Goal: Task Accomplishment & Management: Use online tool/utility

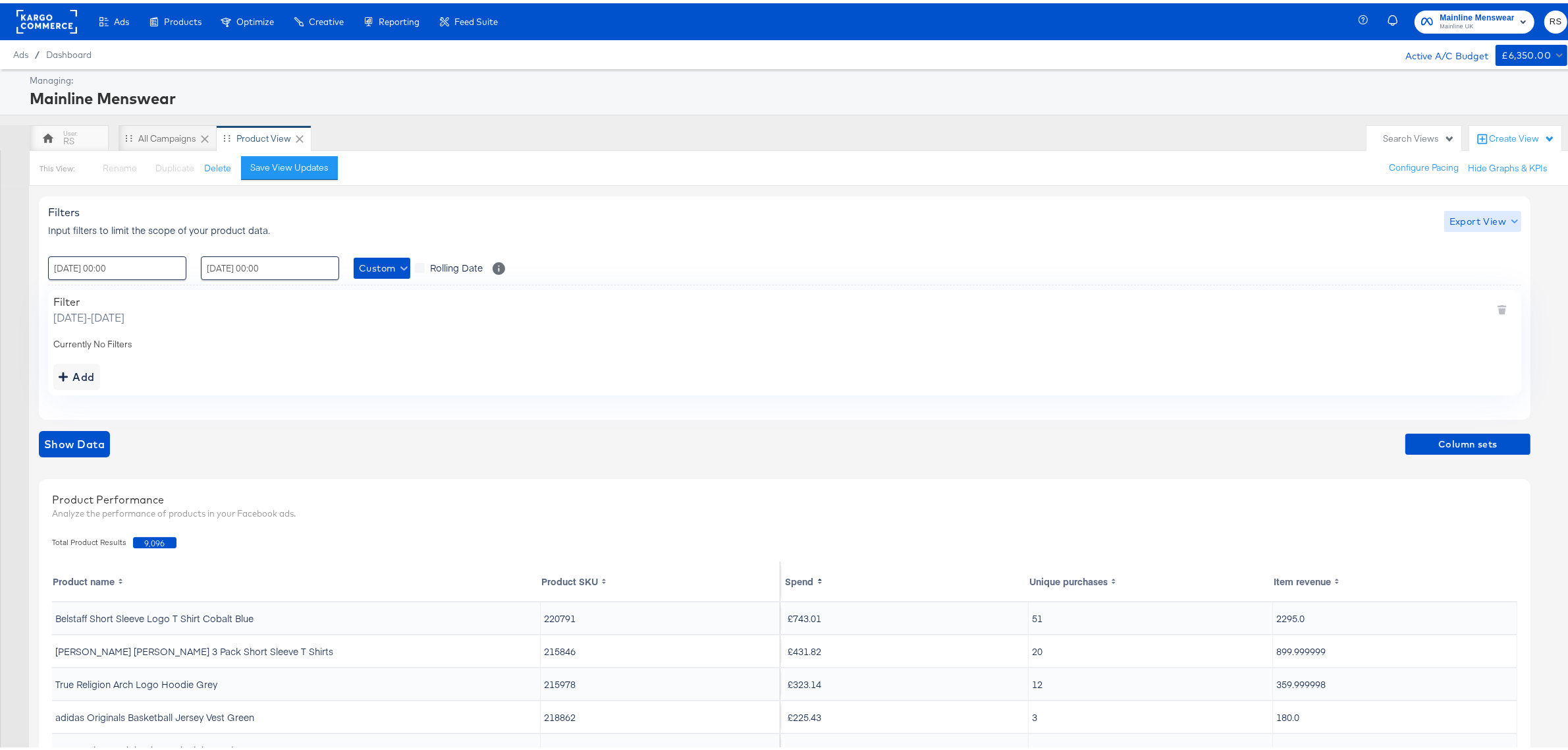
click at [1484, 216] on span "Export View" at bounding box center [1483, 218] width 67 height 17
click at [1492, 251] on link "Current View" at bounding box center [1485, 245] width 61 height 14
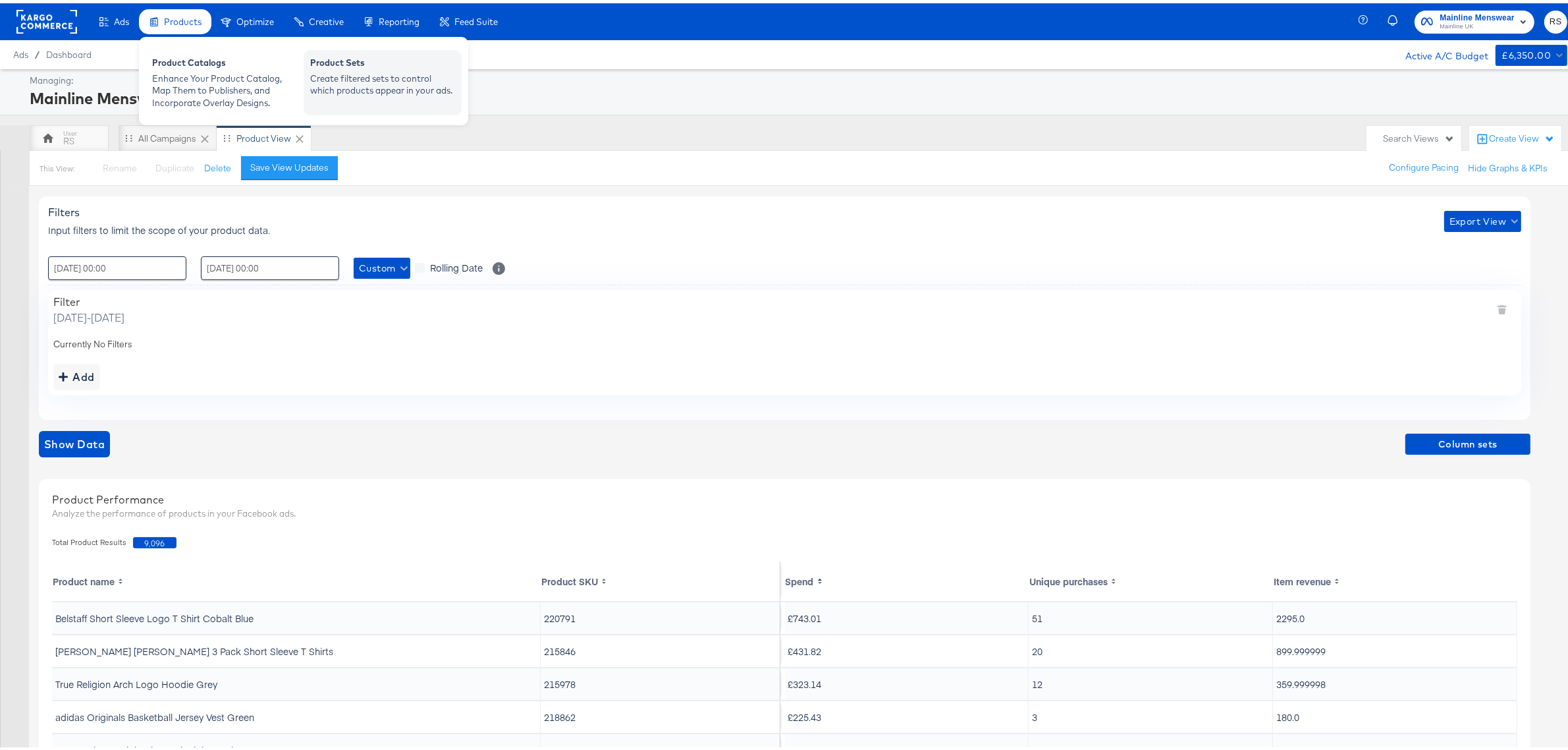
click at [376, 73] on div "Create filtered sets to control which products appear in your ads." at bounding box center [383, 80] width 145 height 25
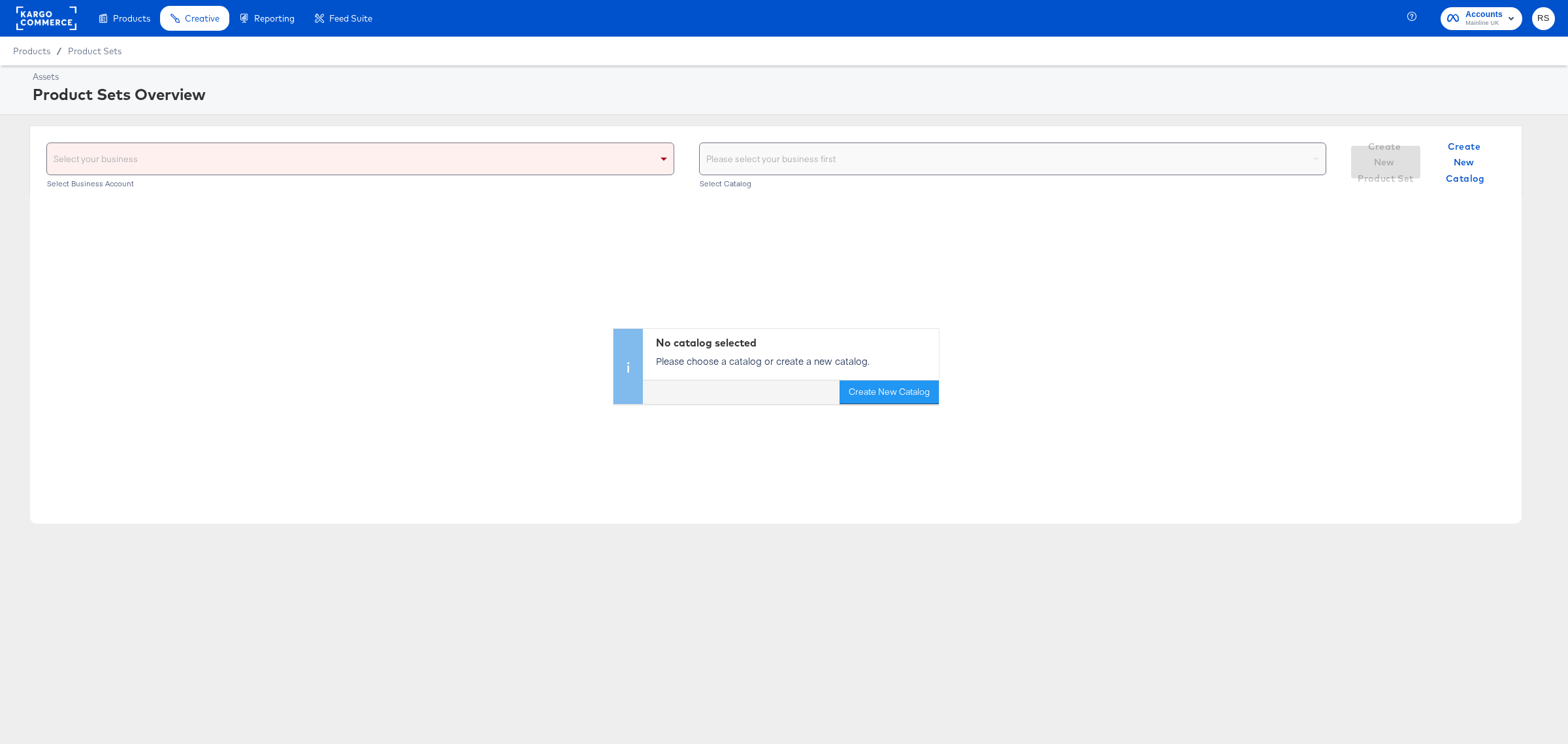
click at [560, 165] on div "Select your business" at bounding box center [360, 159] width 627 height 31
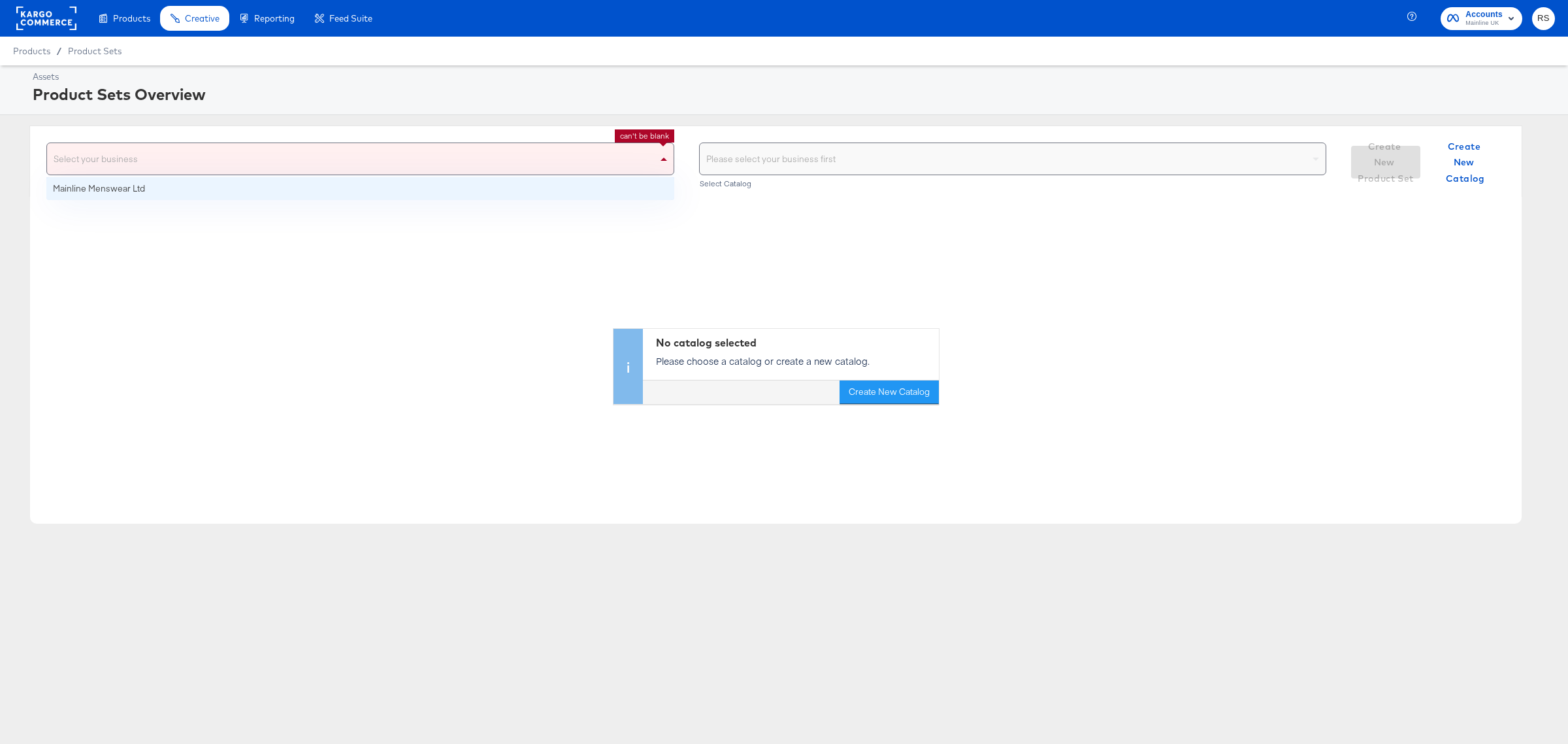
click at [560, 165] on div "Select your business" at bounding box center [360, 159] width 627 height 31
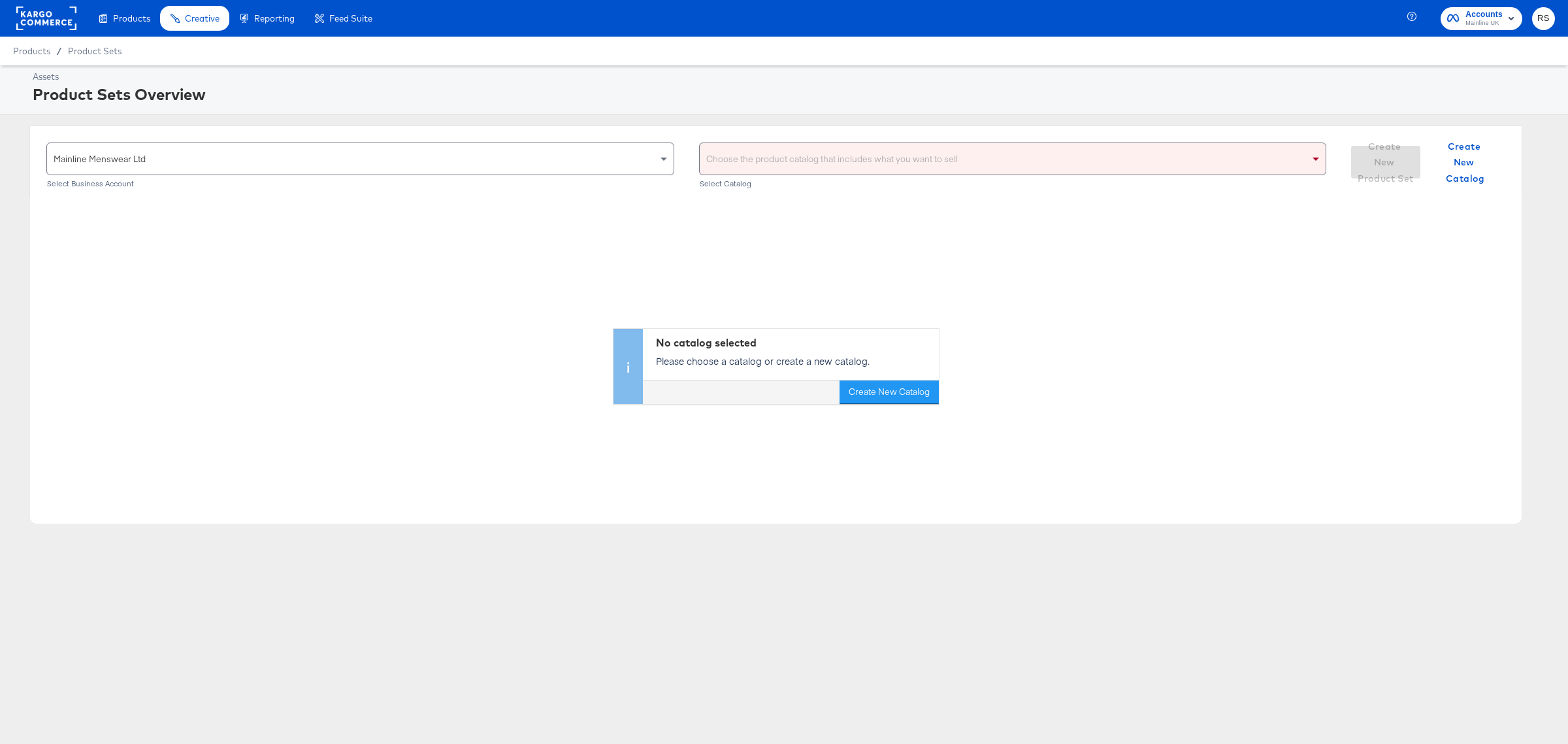
click at [795, 156] on div "Choose the product catalog that includes what you want to sell" at bounding box center [1013, 159] width 627 height 31
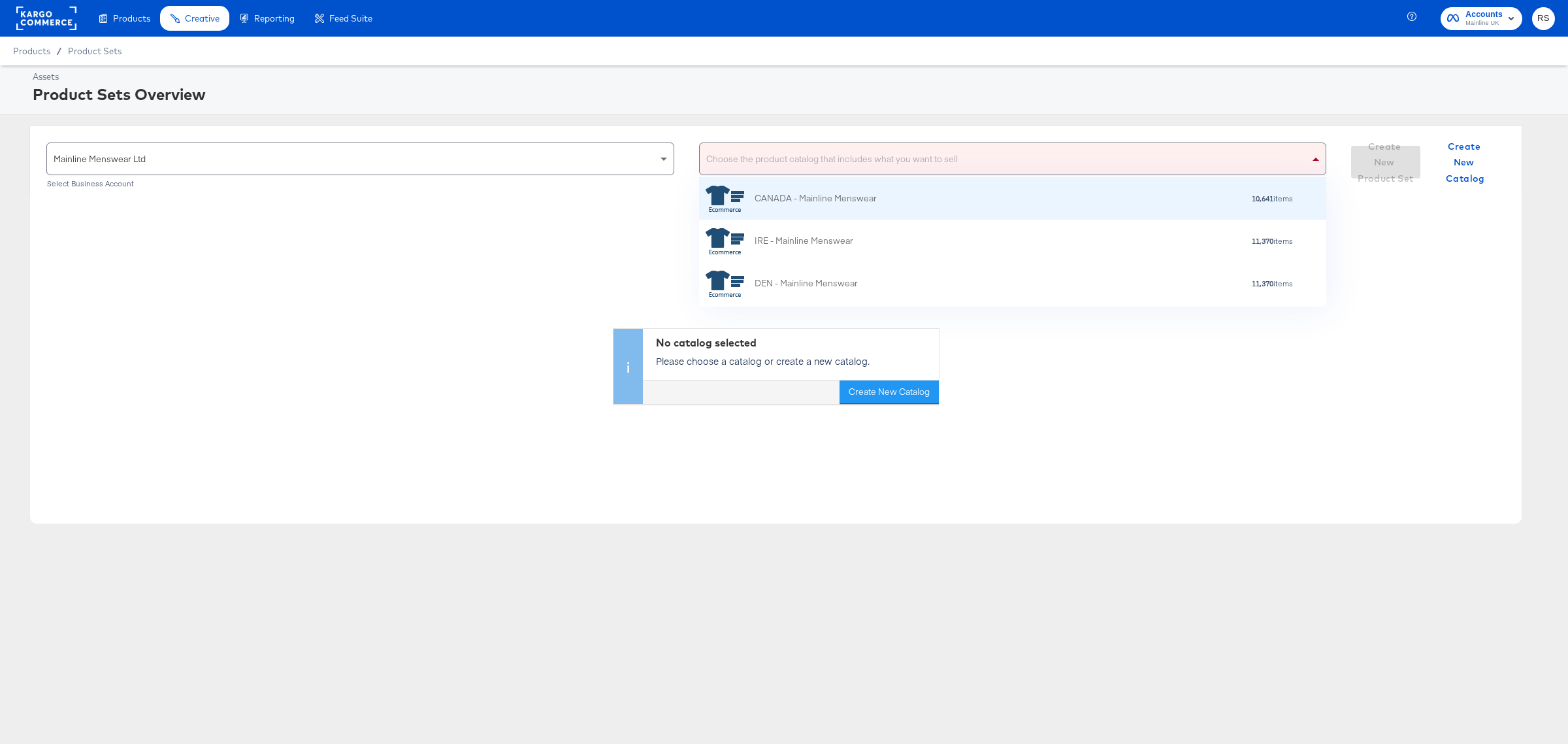
scroll to position [209, 0]
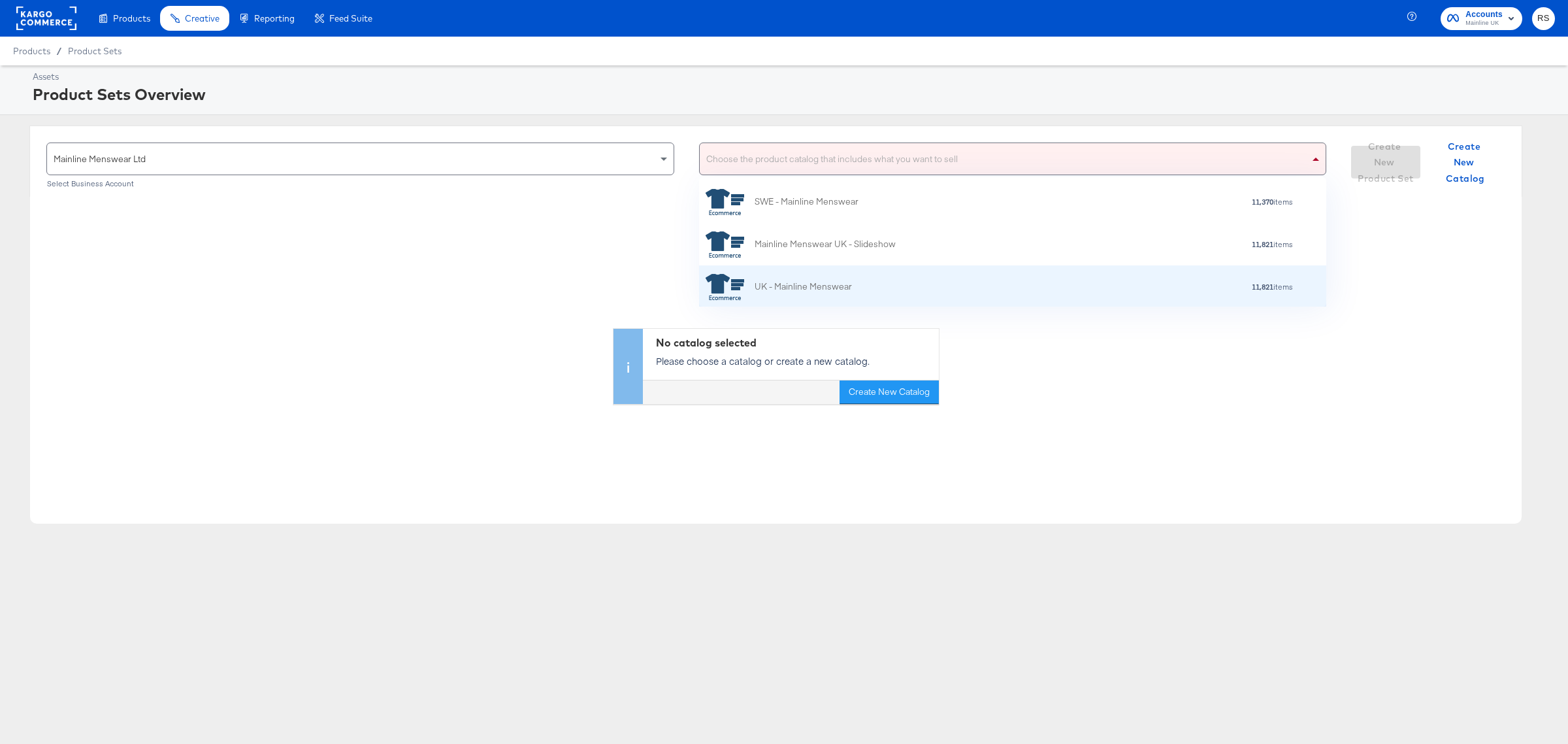
click at [830, 283] on div "UK - Mainline Menswear" at bounding box center [803, 286] width 97 height 14
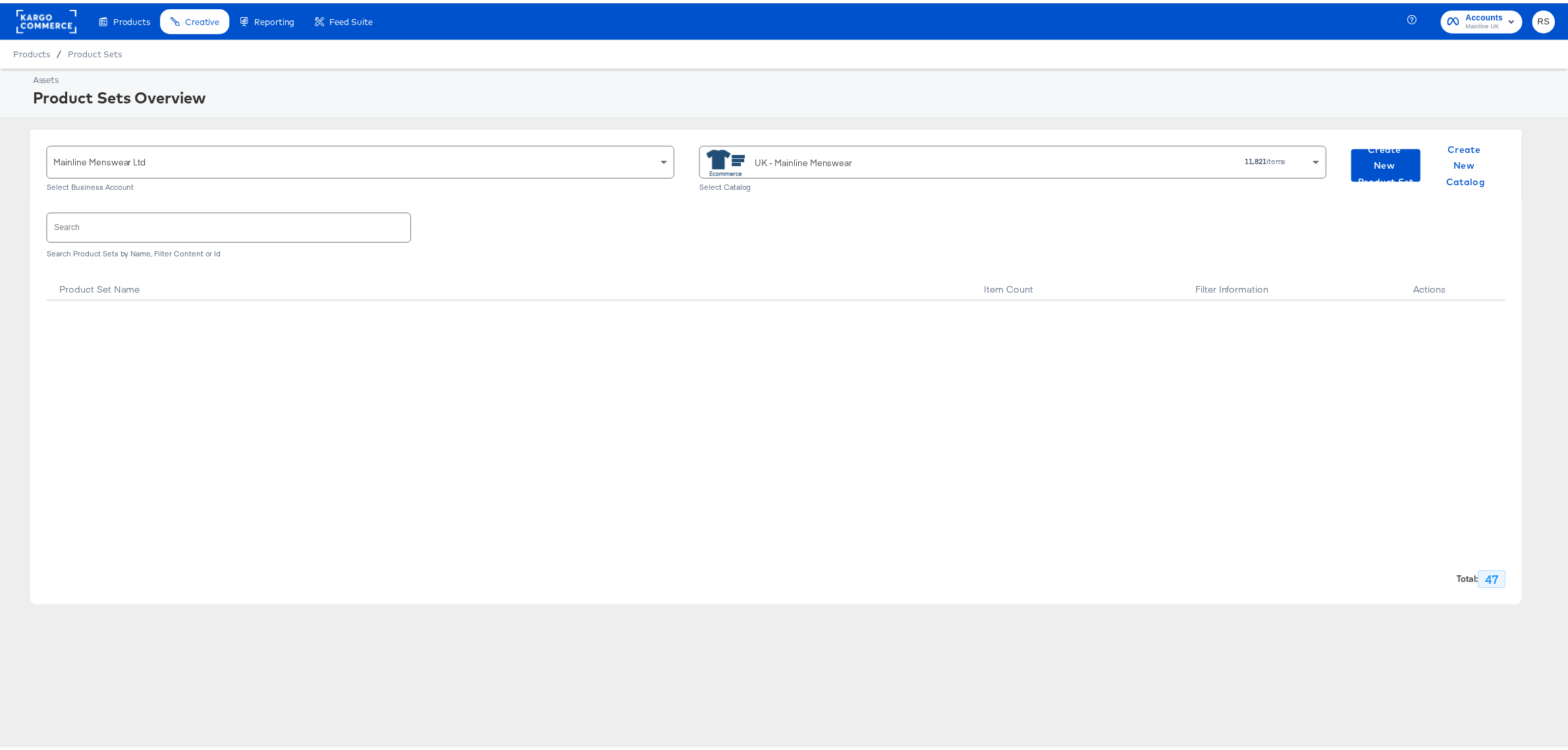
scroll to position [1873, 0]
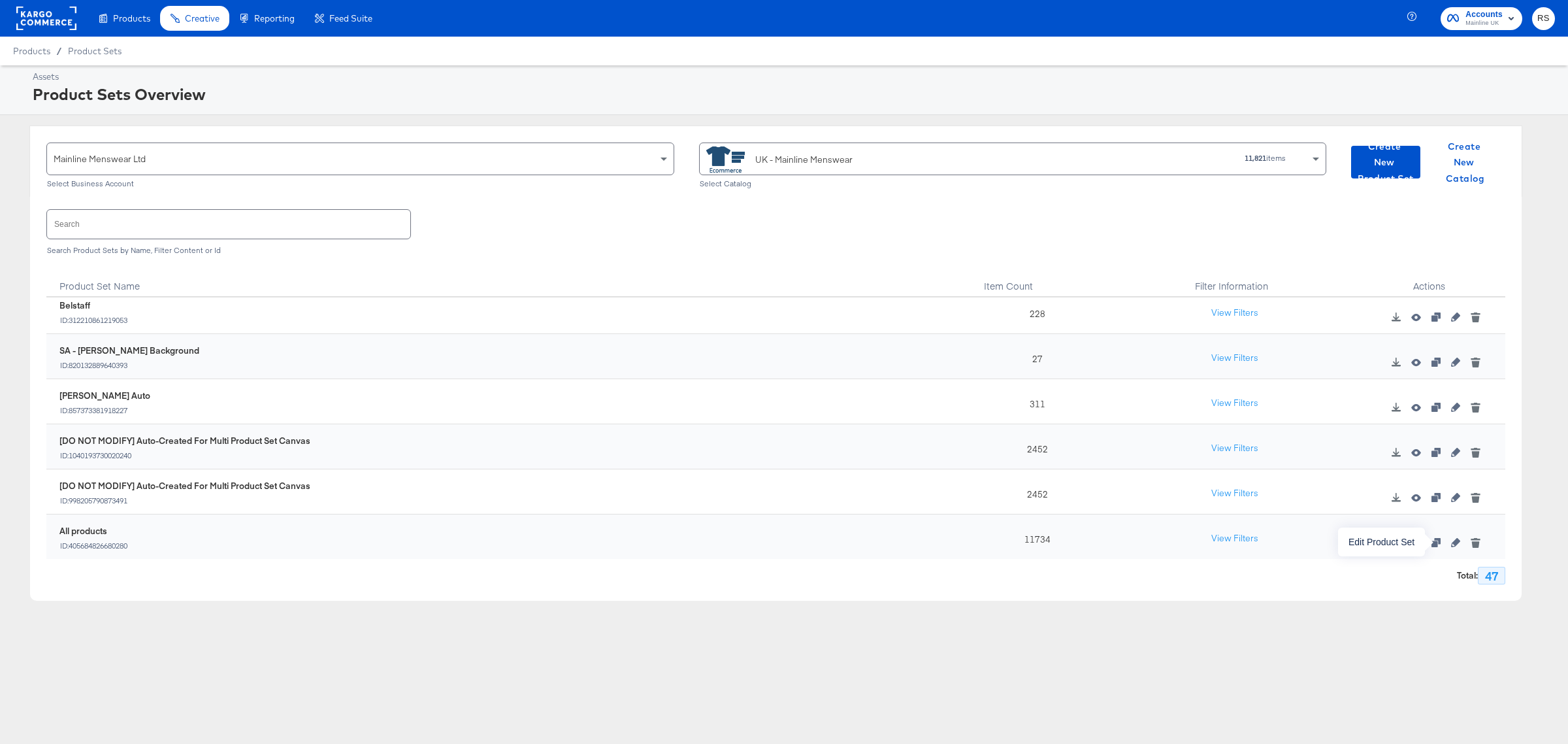
click at [1451, 546] on icon "button" at bounding box center [1455, 541] width 9 height 9
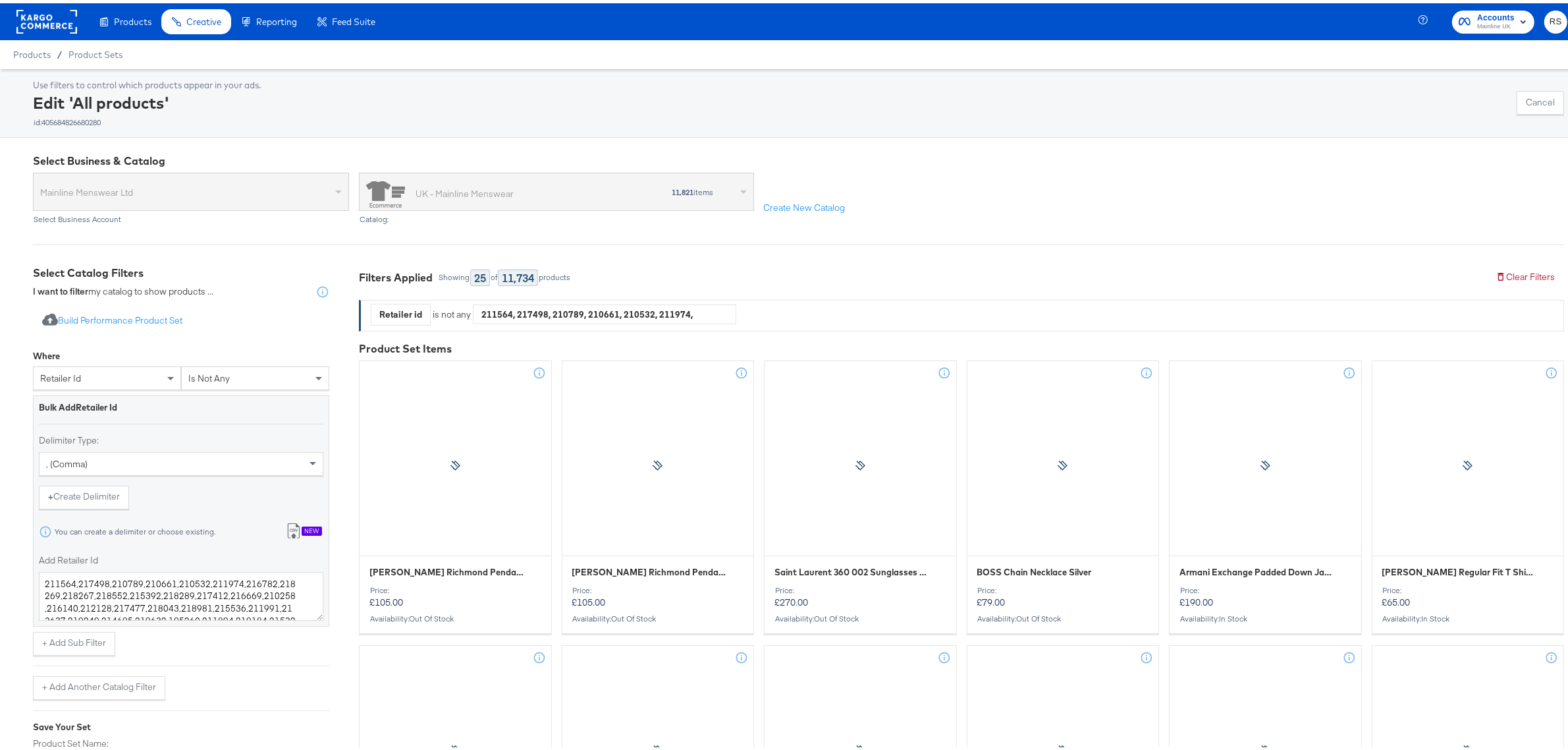
scroll to position [146, 0]
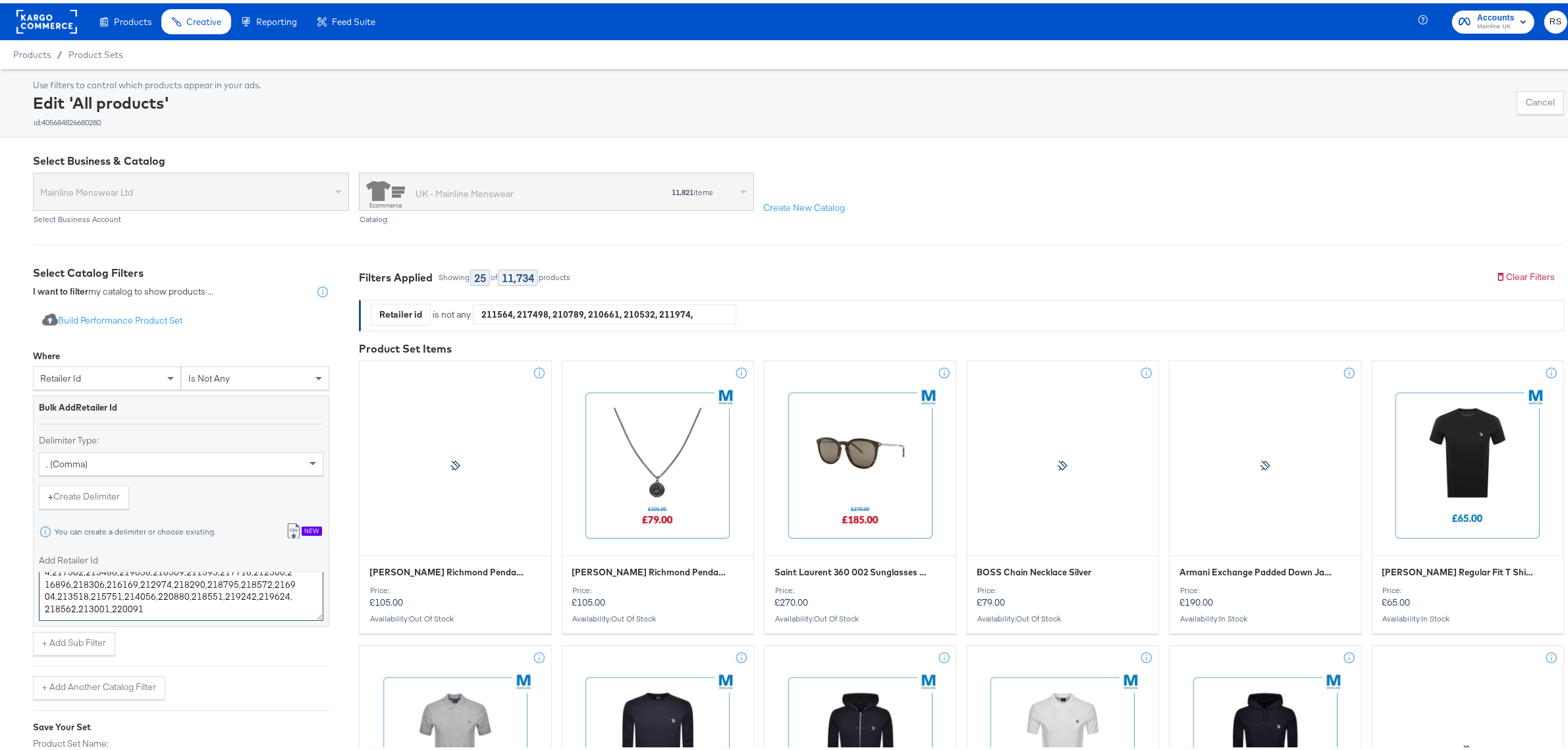
click at [174, 614] on textarea "211564,217498,210789,210661,210532,211974,216782,218269,218267,218552,215392,21…" at bounding box center [182, 593] width 285 height 49
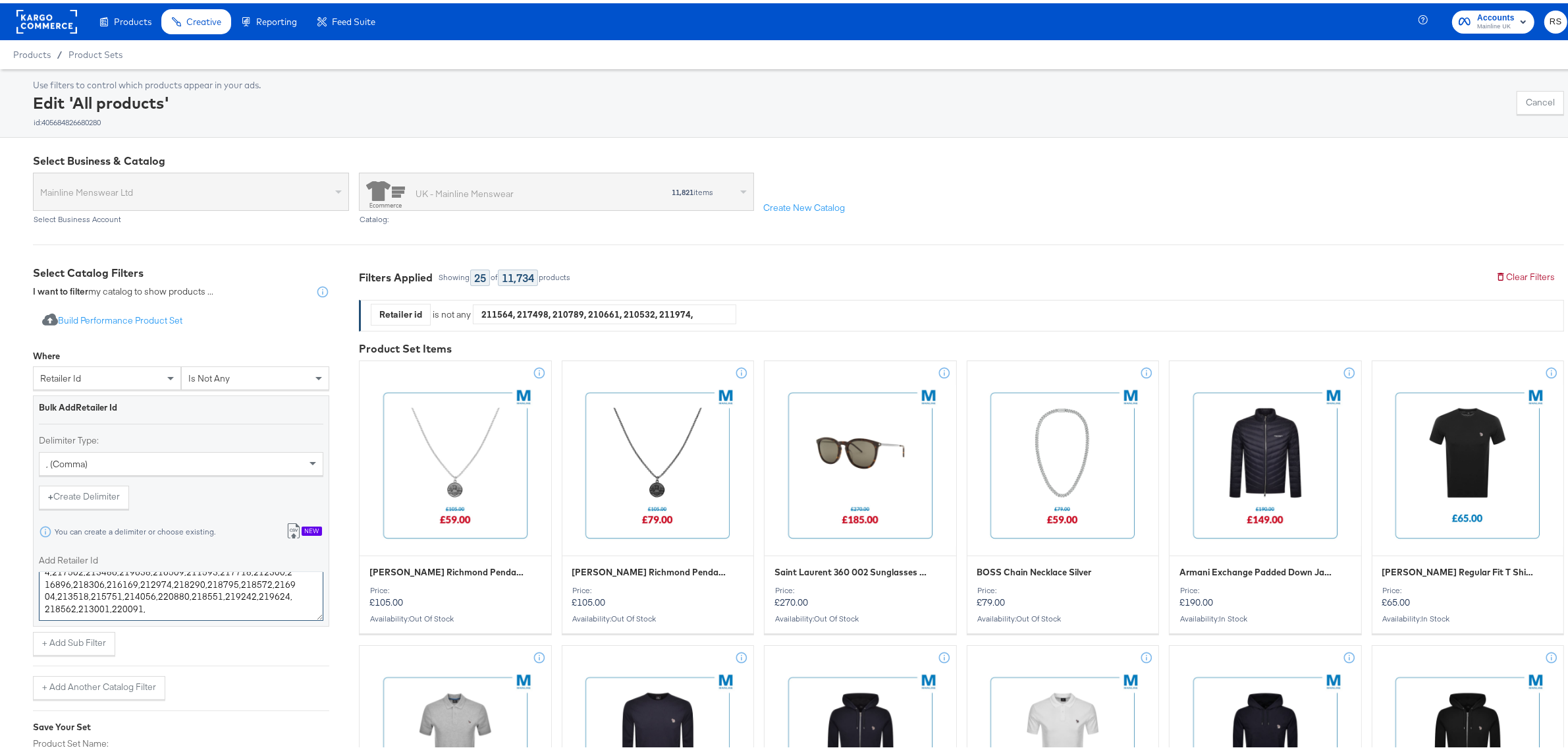
paste textarea "215978 218862 209236 220372 213993 218268"
click at [43, 602] on textarea "211564,217498,210789,210661,210532,211974,216782,218269,218267,218552,215392,21…" at bounding box center [182, 593] width 285 height 49
click at [44, 611] on textarea "211564,217498,210789,210661,210532,211974,216782,218269,218267,218552,215392,21…" at bounding box center [182, 593] width 285 height 49
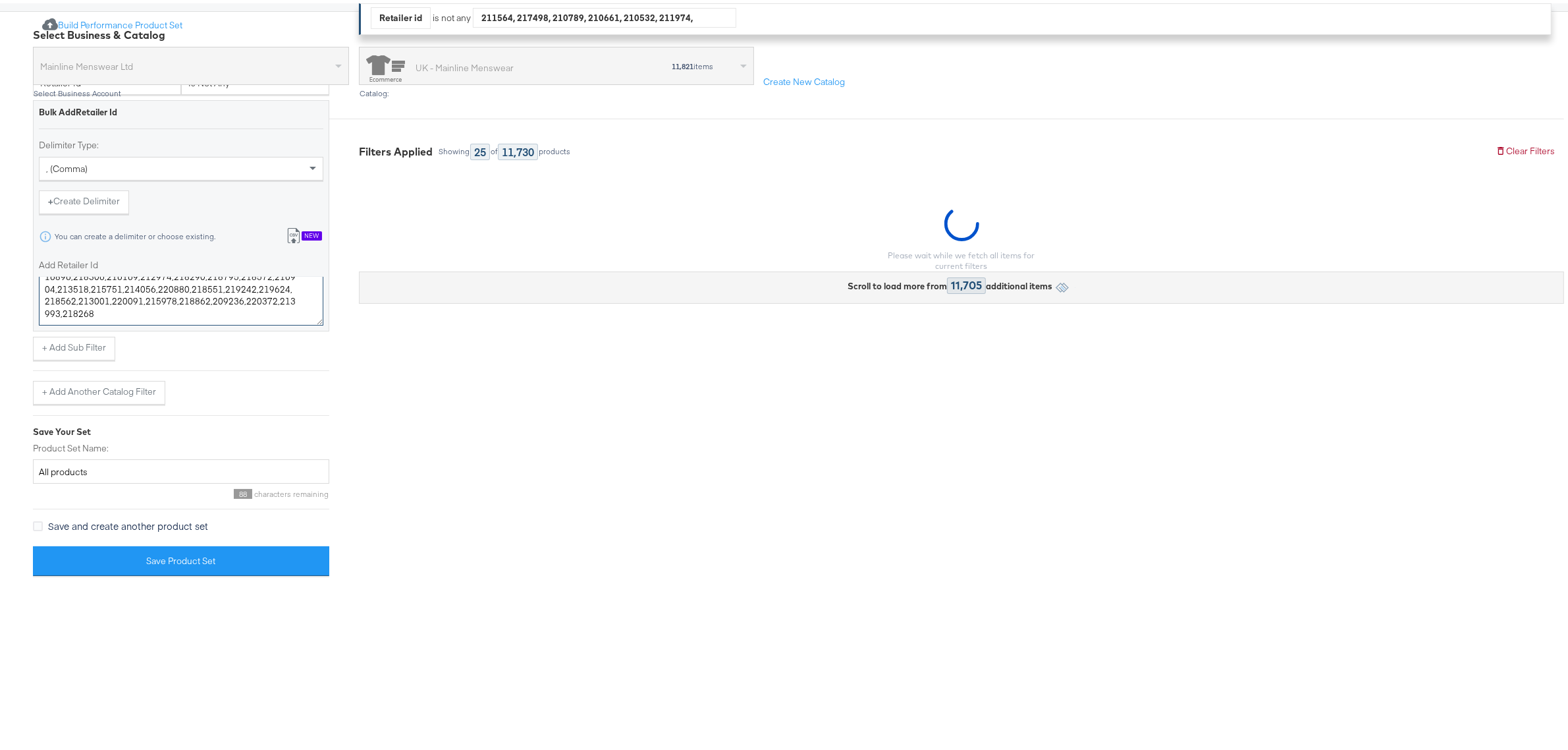
scroll to position [126, 0]
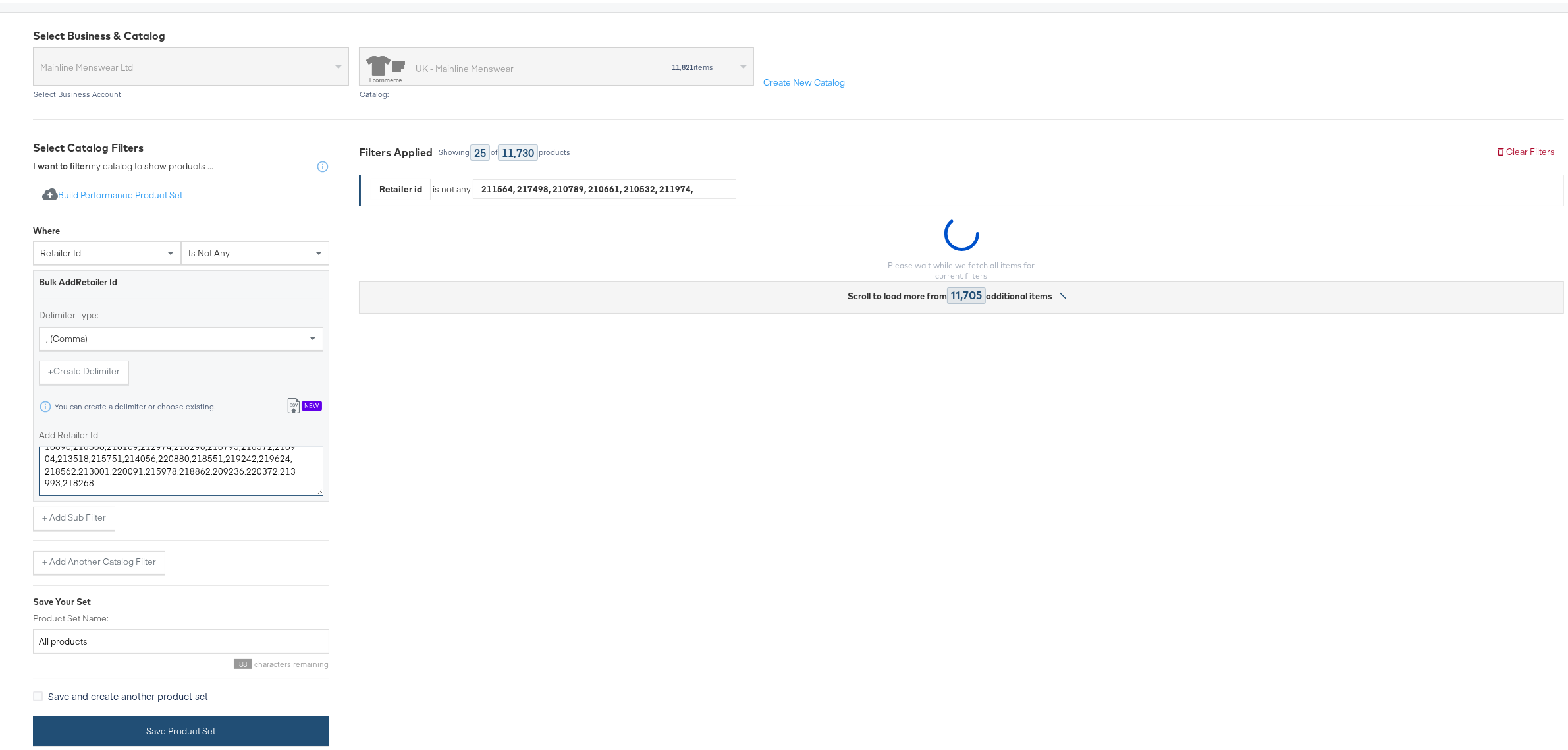
type textarea "211564,217498,210789,210661,210532,211974,216782,218269,218267,218552,215392,21…"
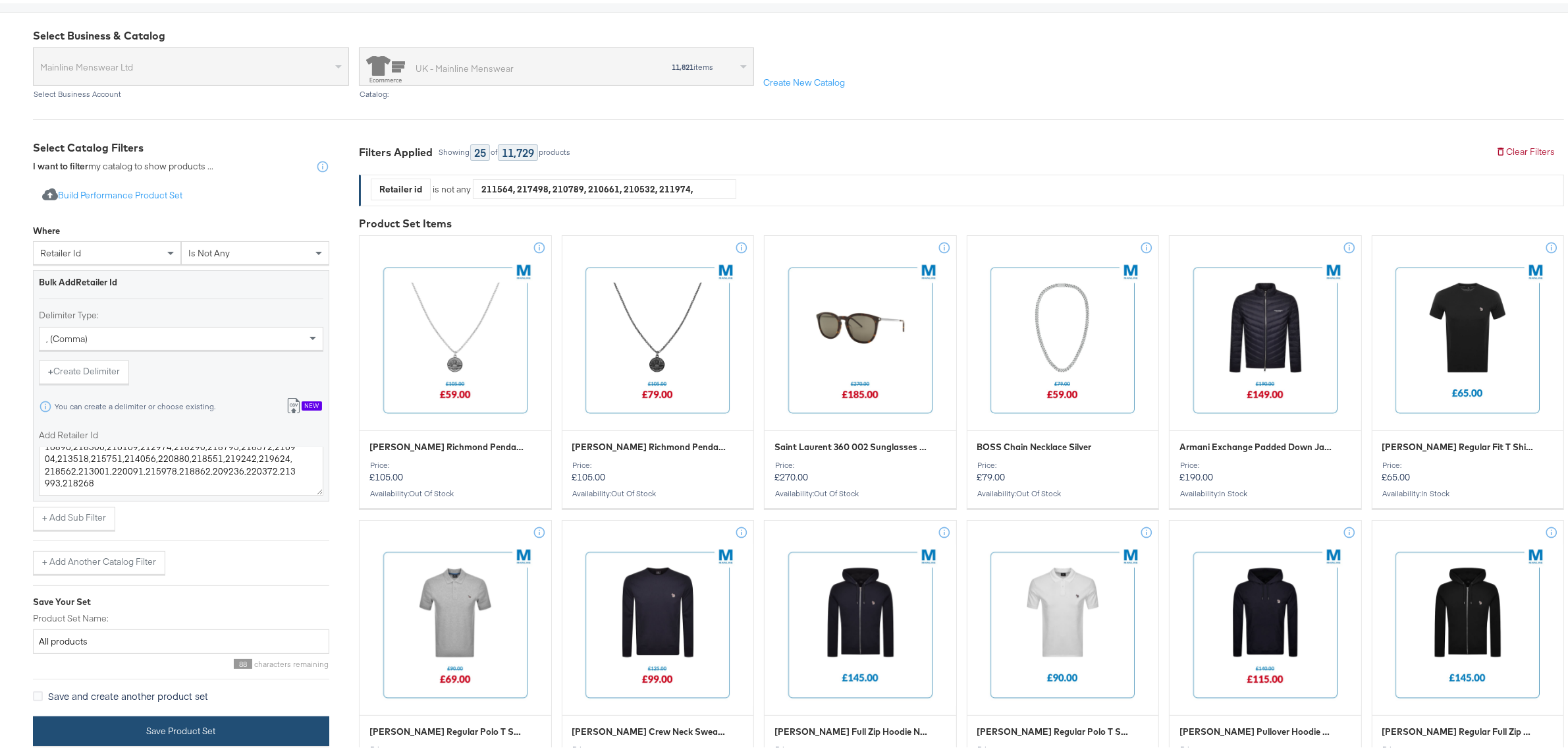
click at [209, 717] on button "Save Product Set" at bounding box center [182, 727] width 296 height 29
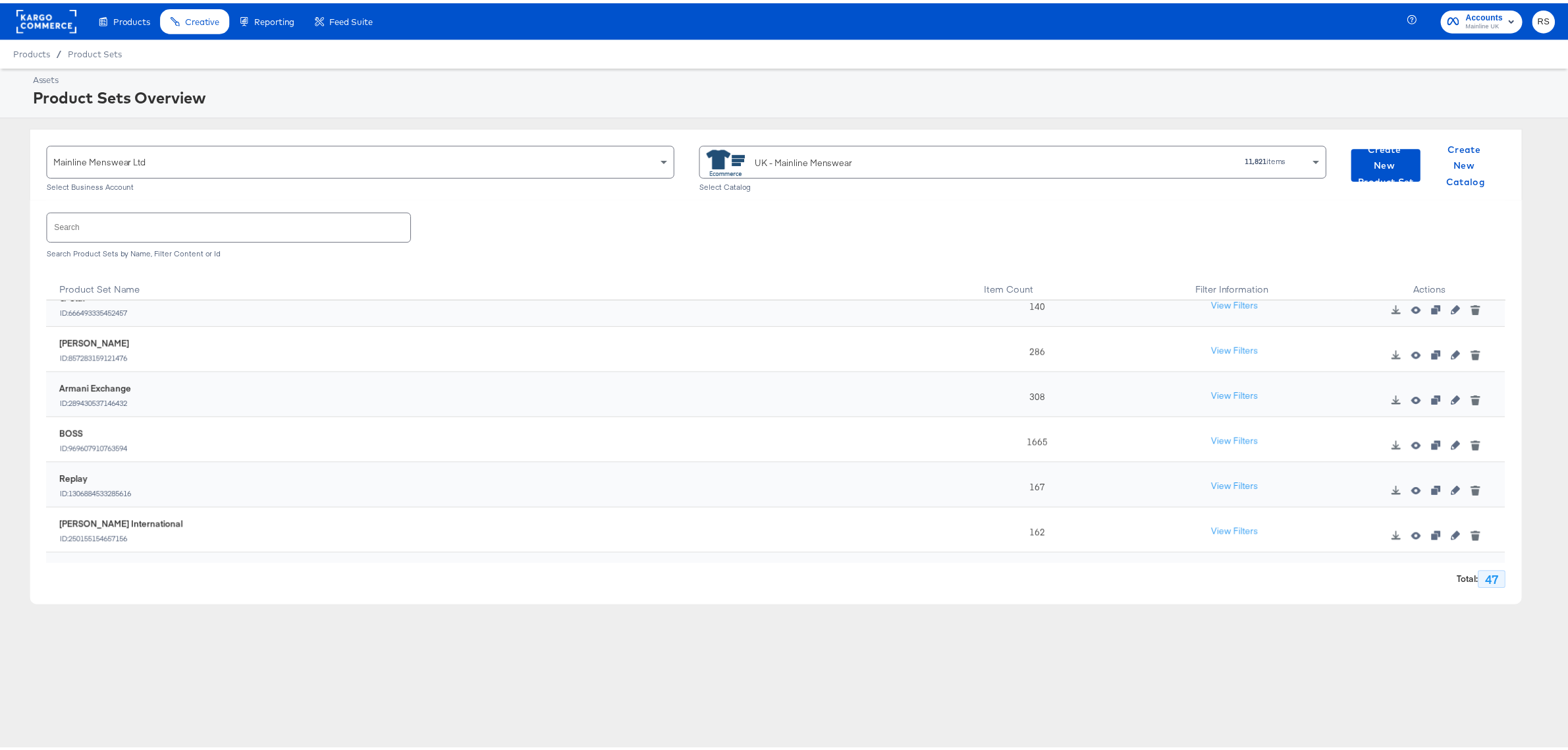
scroll to position [1873, 0]
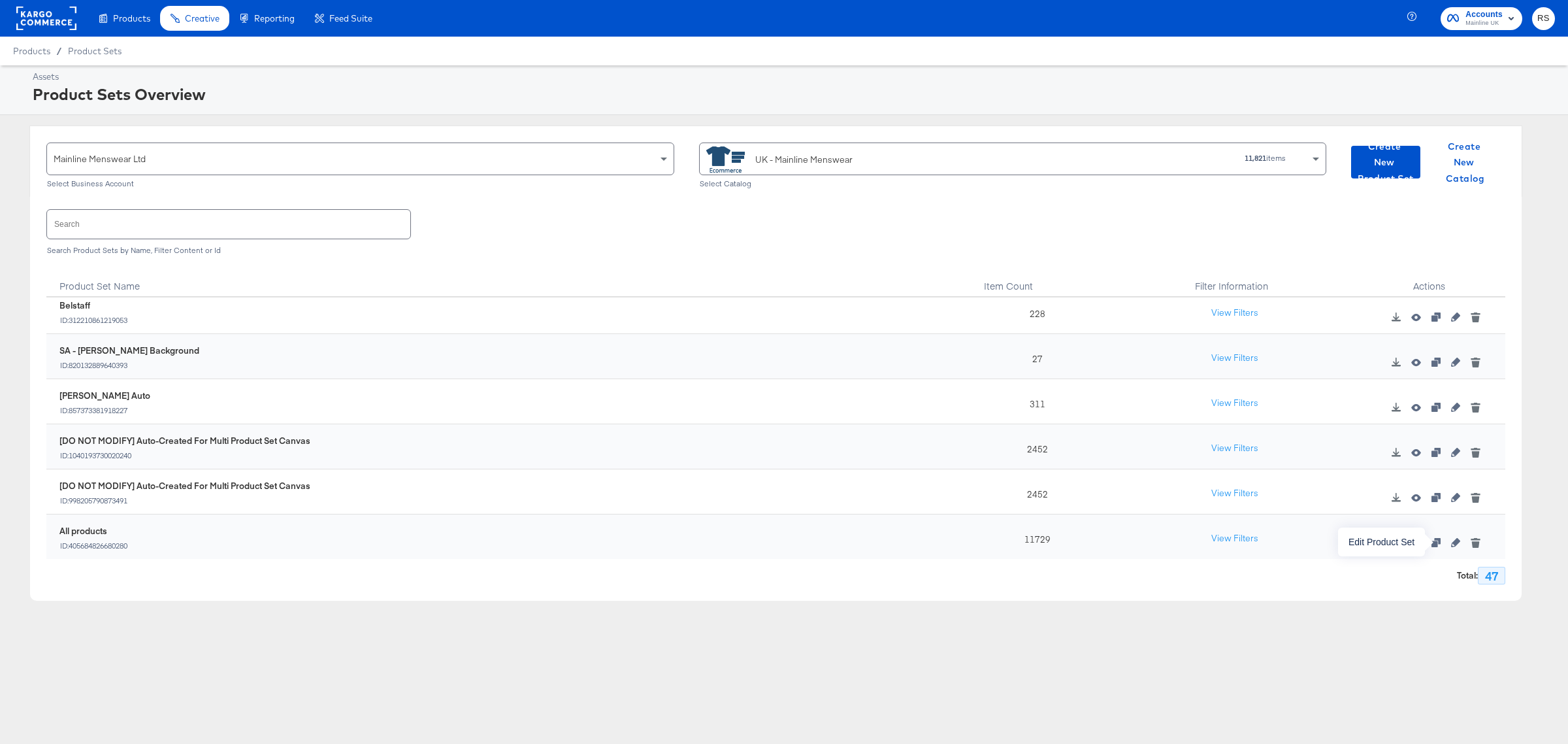
click at [1451, 546] on icon "button" at bounding box center [1455, 541] width 9 height 9
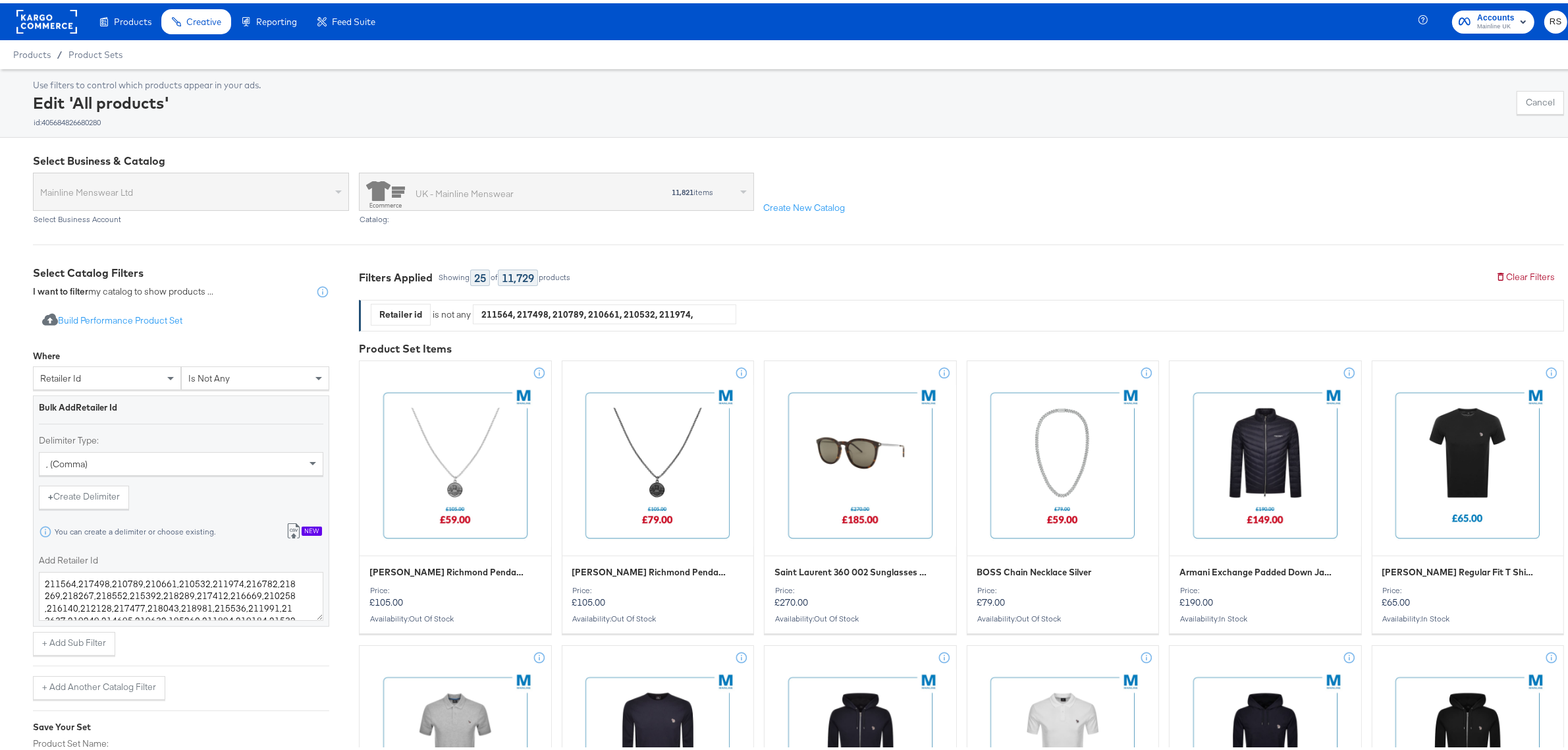
click at [1313, 104] on div "Use filters to control which products appear in your ads. Edit 'All products' i…" at bounding box center [799, 99] width 1532 height 48
drag, startPoint x: 237, startPoint y: 586, endPoint x: 21, endPoint y: 559, distance: 217.7
click at [264, 580] on textarea "216782,218269,218267,218552,215392,218289,217412,216669,210258,216140,212128,21…" at bounding box center [182, 593] width 285 height 49
click at [94, 595] on textarea "216782,218269,218267,218552,215392,218289,216669,210258,216140,212128,217477,21…" at bounding box center [182, 593] width 285 height 49
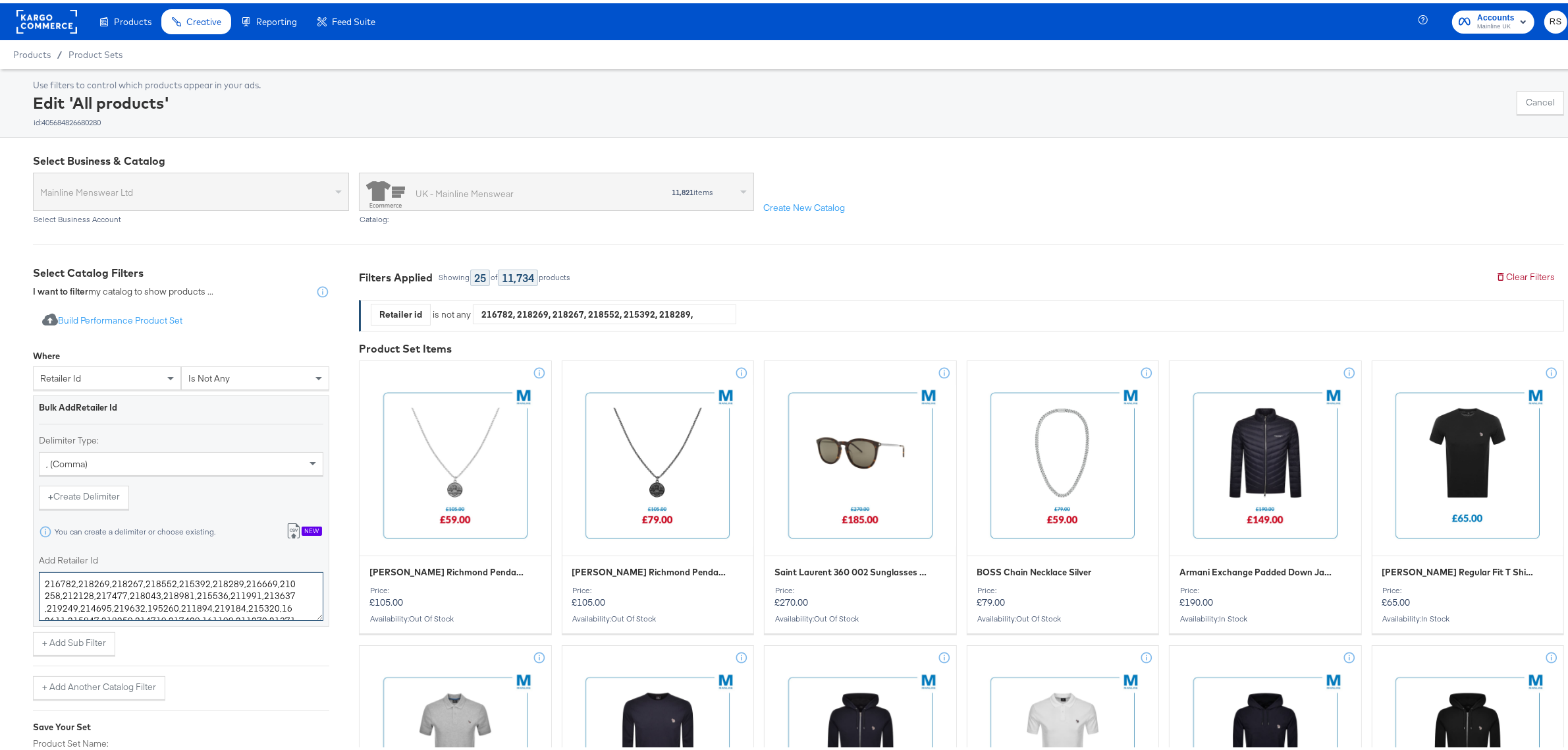
click at [92, 594] on textarea "216782,218269,218267,218552,215392,218289,216669,210258,212128,217477,218043,21…" at bounding box center [182, 593] width 285 height 49
click at [248, 593] on textarea "216782,218269,218267,218552,215392,218289,216669,210258,217477,218043,218981,21…" at bounding box center [182, 593] width 285 height 49
click at [248, 594] on textarea "216782,218269,218267,218552,215392,218289,216669,210258,217477,218043,218981,21…" at bounding box center [182, 593] width 285 height 49
click at [247, 594] on textarea "216782,218269,218267,218552,215392,218289,216669,210258,217477,218043,218981,21…" at bounding box center [182, 593] width 285 height 49
click at [139, 607] on textarea "216782,218269,218267,218552,215392,218289,216669,210258,217477,218043,218981,21…" at bounding box center [182, 593] width 285 height 49
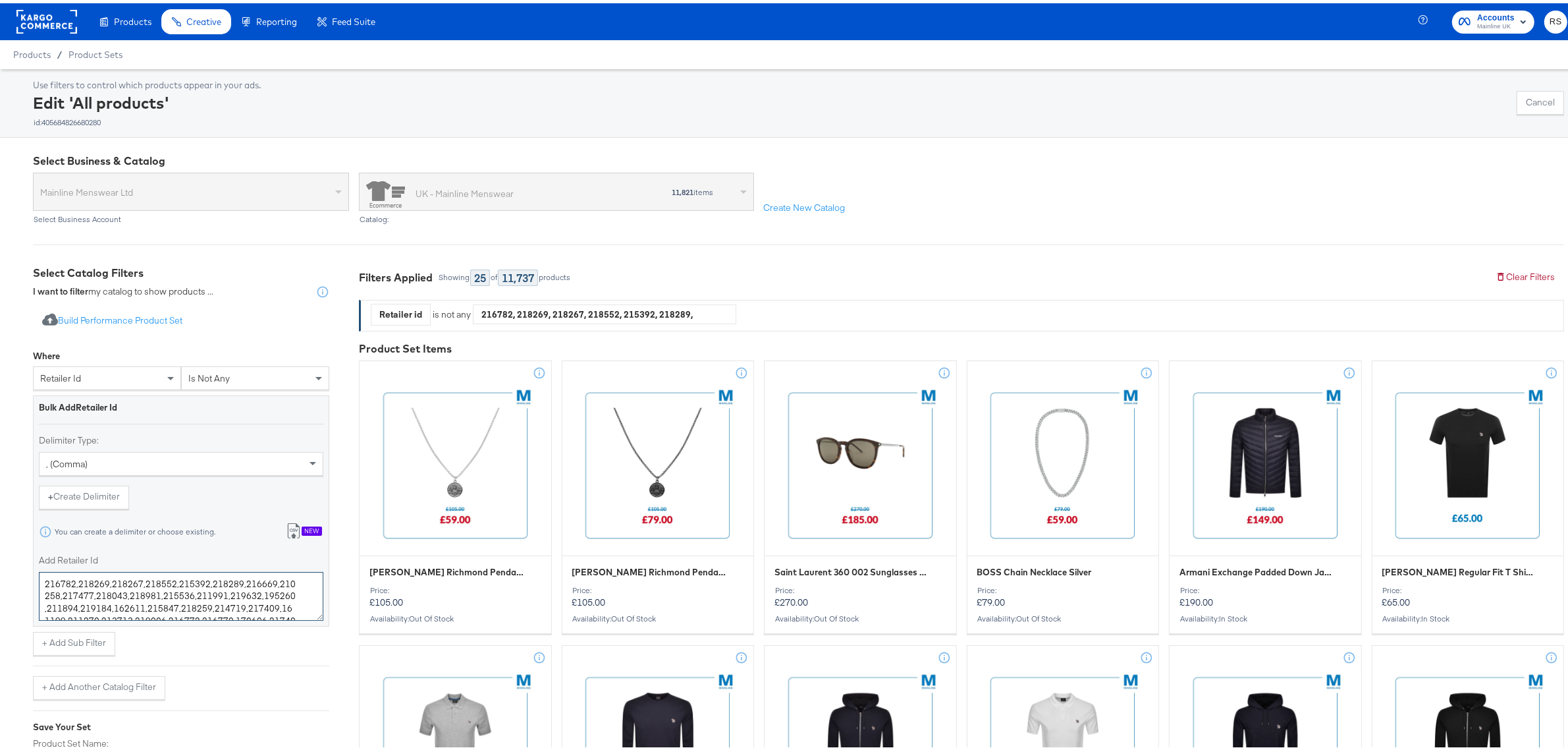
click at [170, 605] on textarea "216782,218269,218267,218552,215392,218289,216669,210258,217477,218043,218981,21…" at bounding box center [182, 593] width 285 height 49
drag, startPoint x: 170, startPoint y: 605, endPoint x: 242, endPoint y: 631, distance: 76.6
click at [170, 607] on textarea "216782,218269,218267,218552,215392,218289,216669,210258,217477,218043,218981,21…" at bounding box center [182, 593] width 285 height 49
click at [172, 608] on textarea "216782,218269,218267,218552,215392,218289,216669,210258,217477,218043,218981,21…" at bounding box center [182, 593] width 285 height 49
click at [172, 609] on textarea "216782,218269,218267,218552,215392,218289,216669,210258,217477,218043,218981,21…" at bounding box center [182, 593] width 285 height 49
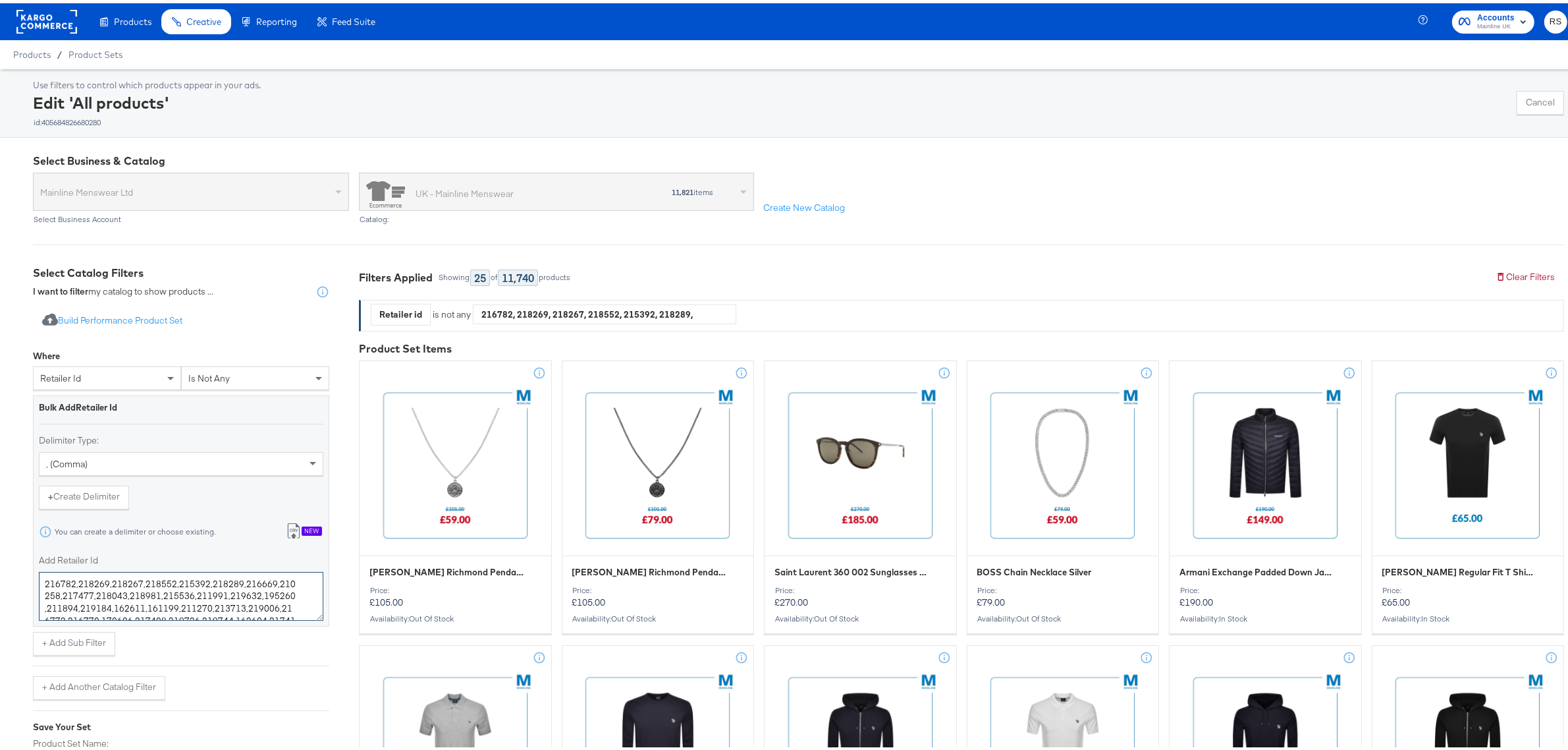
click at [176, 603] on textarea "216782,218269,218267,218552,215392,218289,216669,210258,217477,218043,218981,21…" at bounding box center [182, 593] width 285 height 49
click at [172, 611] on textarea "216782,218269,218267,218552,215392,218289,216669,210258,217477,218043,218981,21…" at bounding box center [182, 593] width 285 height 49
click at [172, 608] on textarea "216782,218269,218267,218552,215392,218289,216669,210258,217477,218043,218981,21…" at bounding box center [182, 593] width 285 height 49
click at [170, 603] on textarea "216782,218269,218267,218552,215392,218289,216669,210258,217477,218043,218981,21…" at bounding box center [182, 593] width 285 height 49
click at [170, 604] on textarea "216782,218269,218267,218552,215392,218289,216669,210258,217477,218043,218981,21…" at bounding box center [182, 593] width 285 height 49
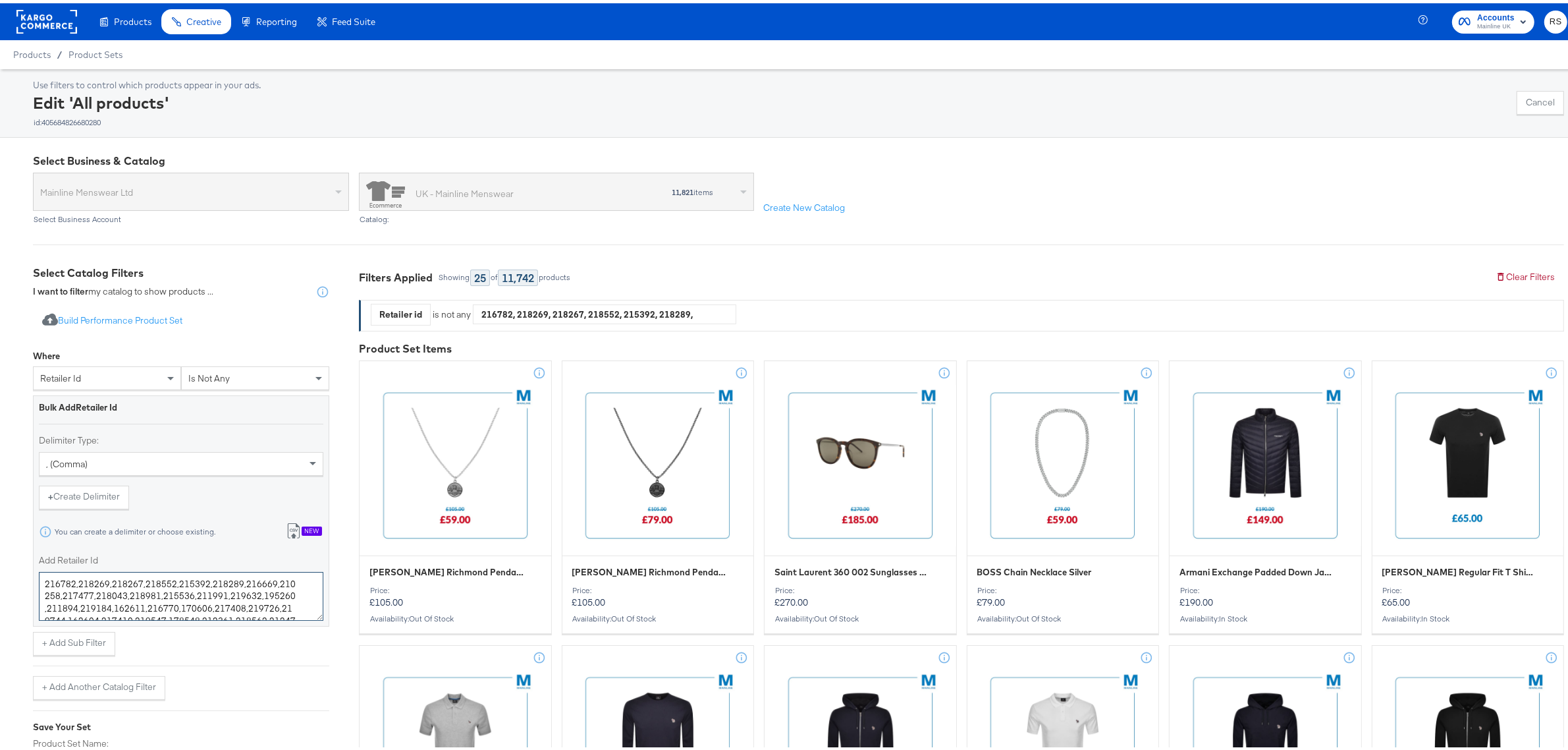
click at [172, 608] on textarea "216782,218269,218267,218552,215392,218289,216669,210258,217477,218043,218981,21…" at bounding box center [182, 593] width 285 height 49
click at [201, 607] on textarea "216782,218269,218267,218552,215392,218289,216669,210258,217477,218043,218981,21…" at bounding box center [182, 593] width 285 height 49
click at [53, 600] on textarea "216782,218269,218267,218552,215392,218289,216669,210258,217477,218043,218981,21…" at bounding box center [182, 593] width 285 height 49
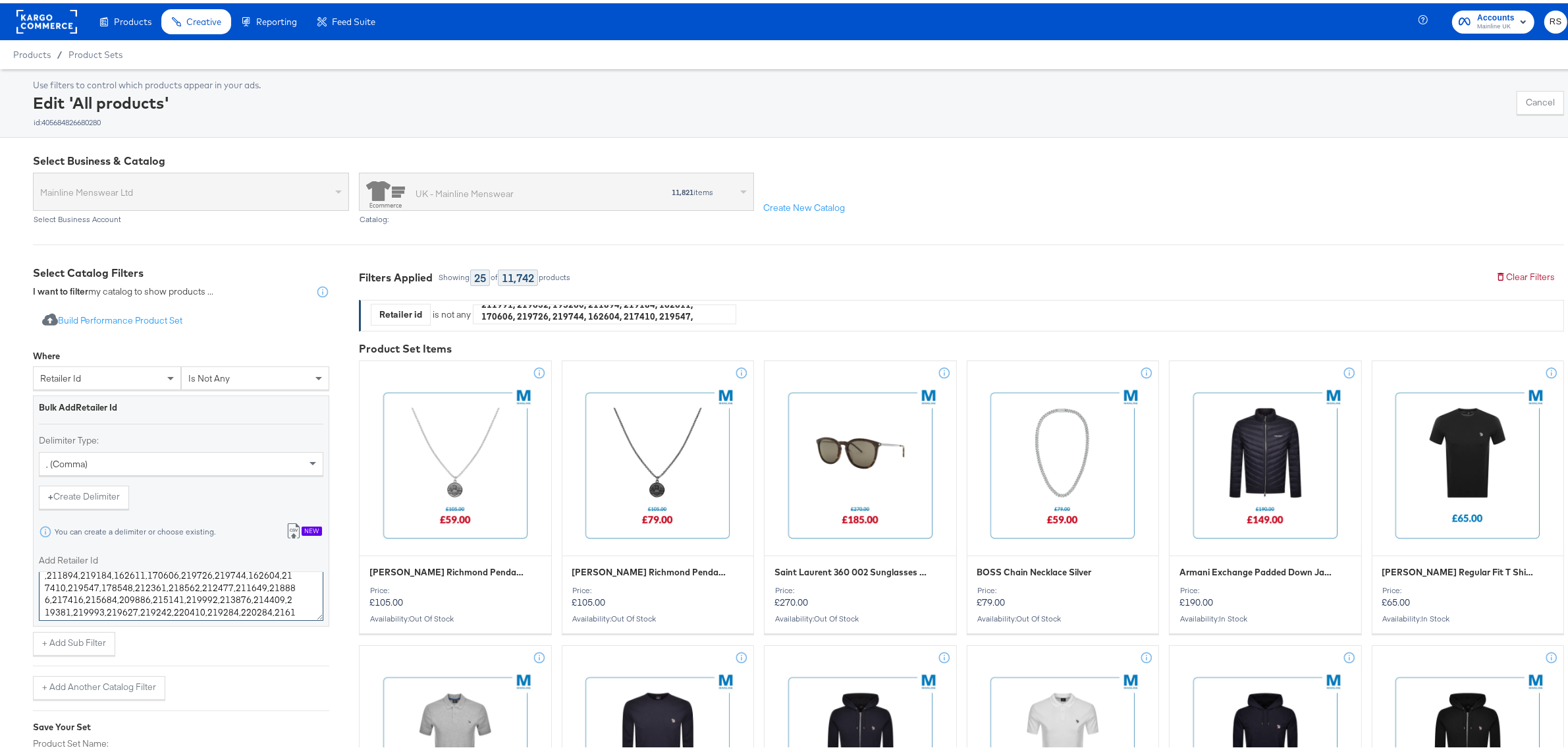
click at [206, 572] on textarea "216782,218269,218267,218552,215392,218289,216669,210258,217477,218043,218981,21…" at bounding box center [182, 593] width 285 height 49
click at [203, 577] on textarea "216782,218269,218267,218552,215392,218289,216669,210258,217477,218043,218981,21…" at bounding box center [182, 593] width 285 height 49
click at [235, 576] on textarea "216782,218269,218267,218552,215392,218289,216669,210258,217477,218043,218981,21…" at bounding box center [182, 593] width 285 height 49
click at [234, 572] on textarea "216782,218269,218267,218552,215392,218289,216669,210258,217477,218043,218981,21…" at bounding box center [182, 593] width 285 height 49
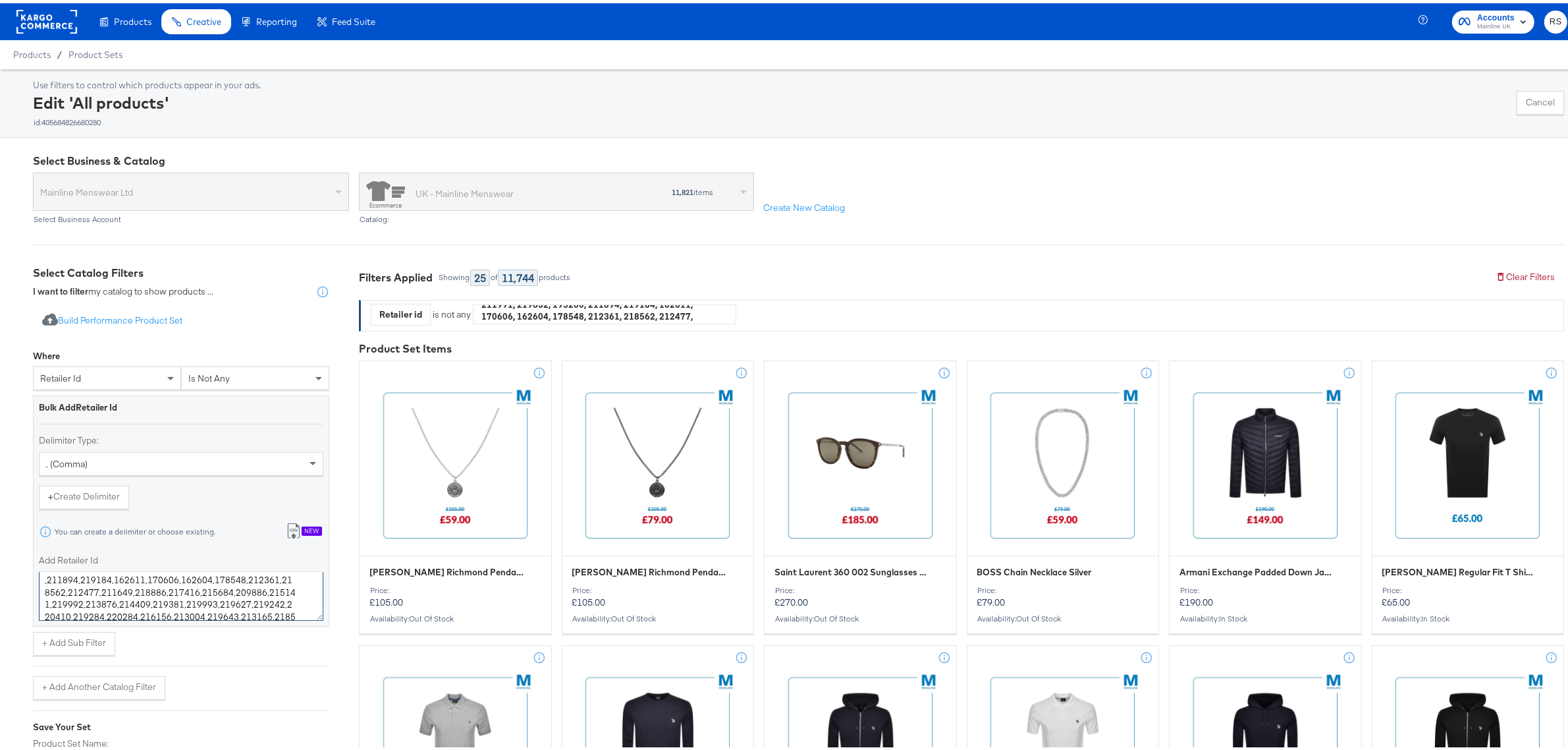
type textarea "216782,218269,218267,218552,215392,218289,216669,210258,217477,218043,218981,21…"
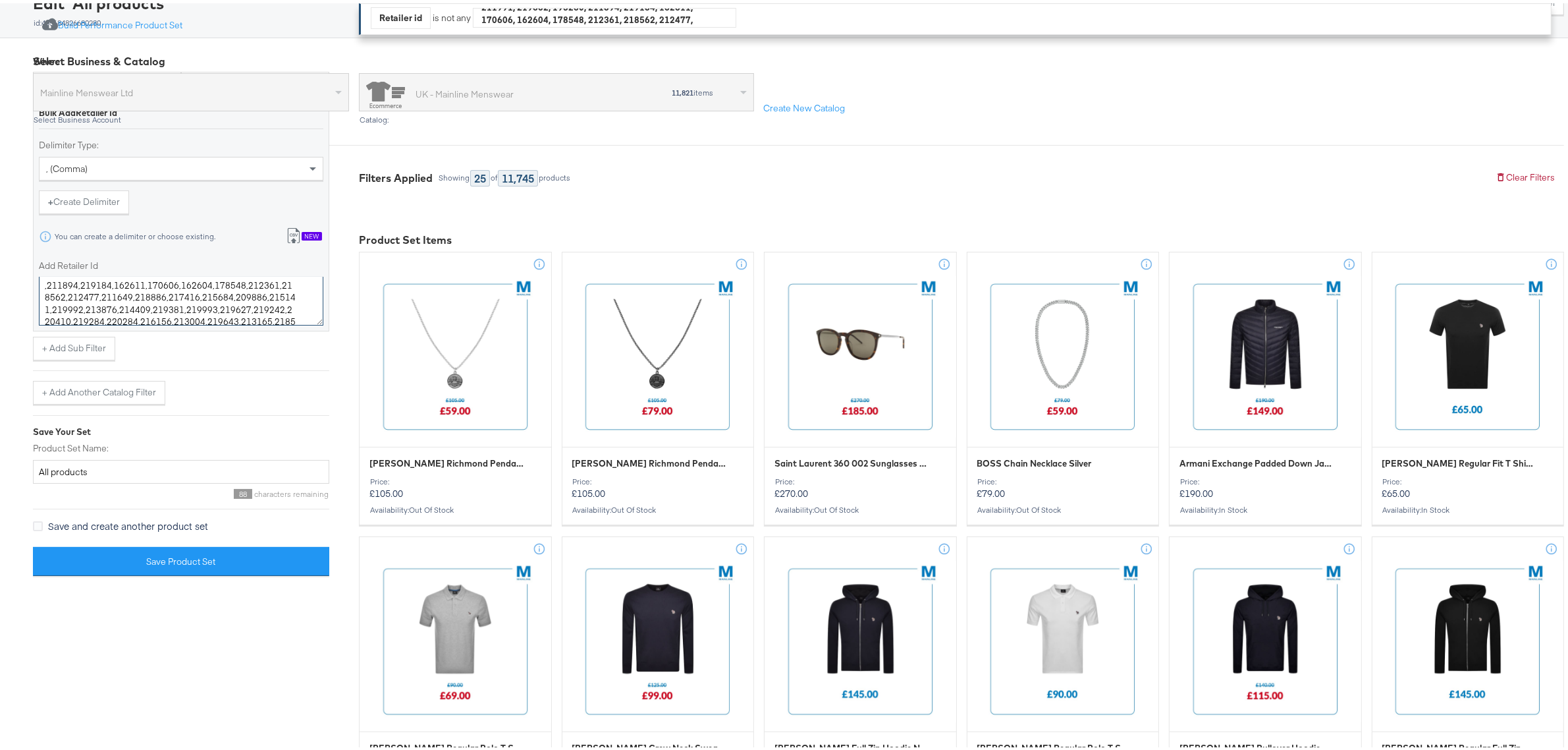
scroll to position [330, 0]
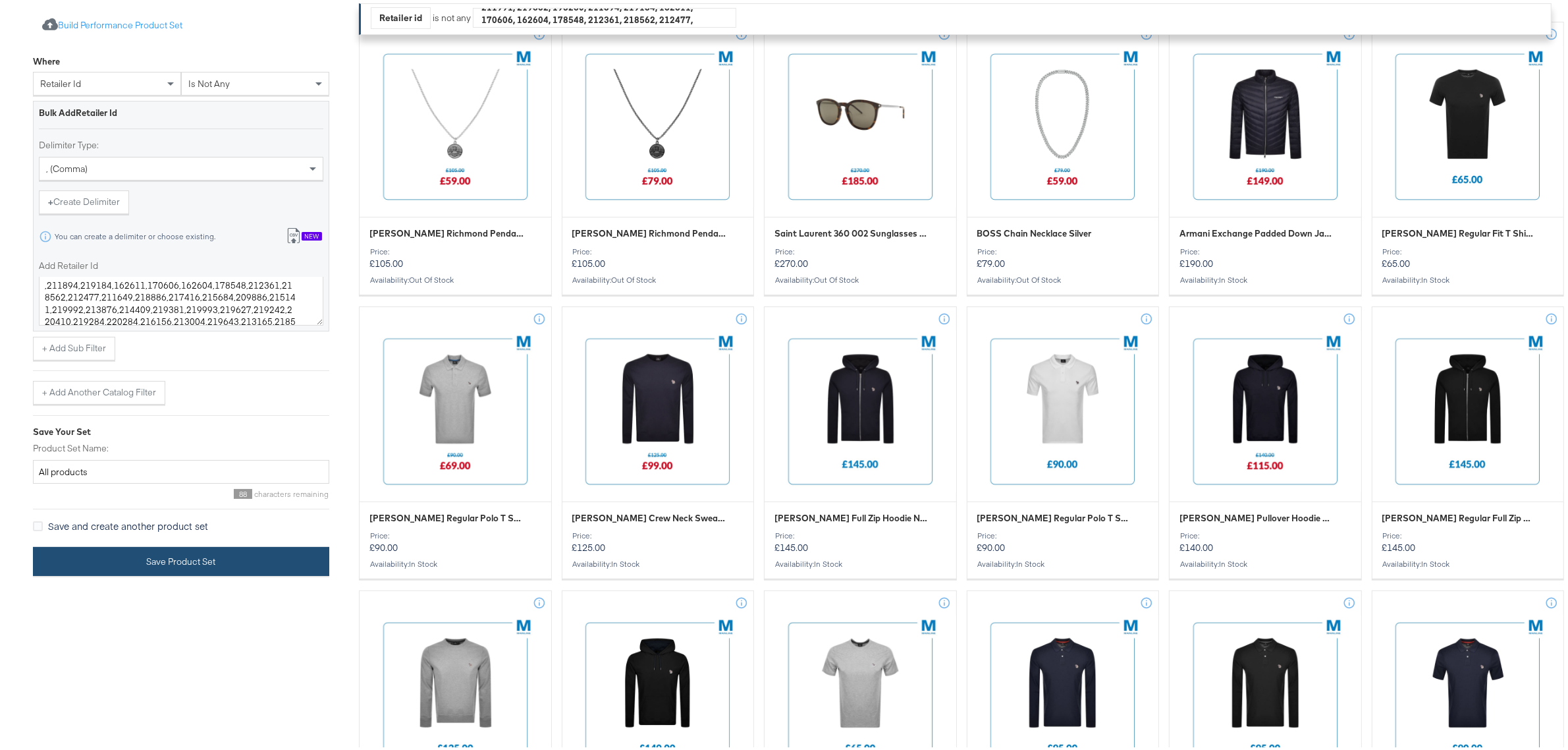
click at [145, 571] on button "Save Product Set" at bounding box center [182, 559] width 296 height 29
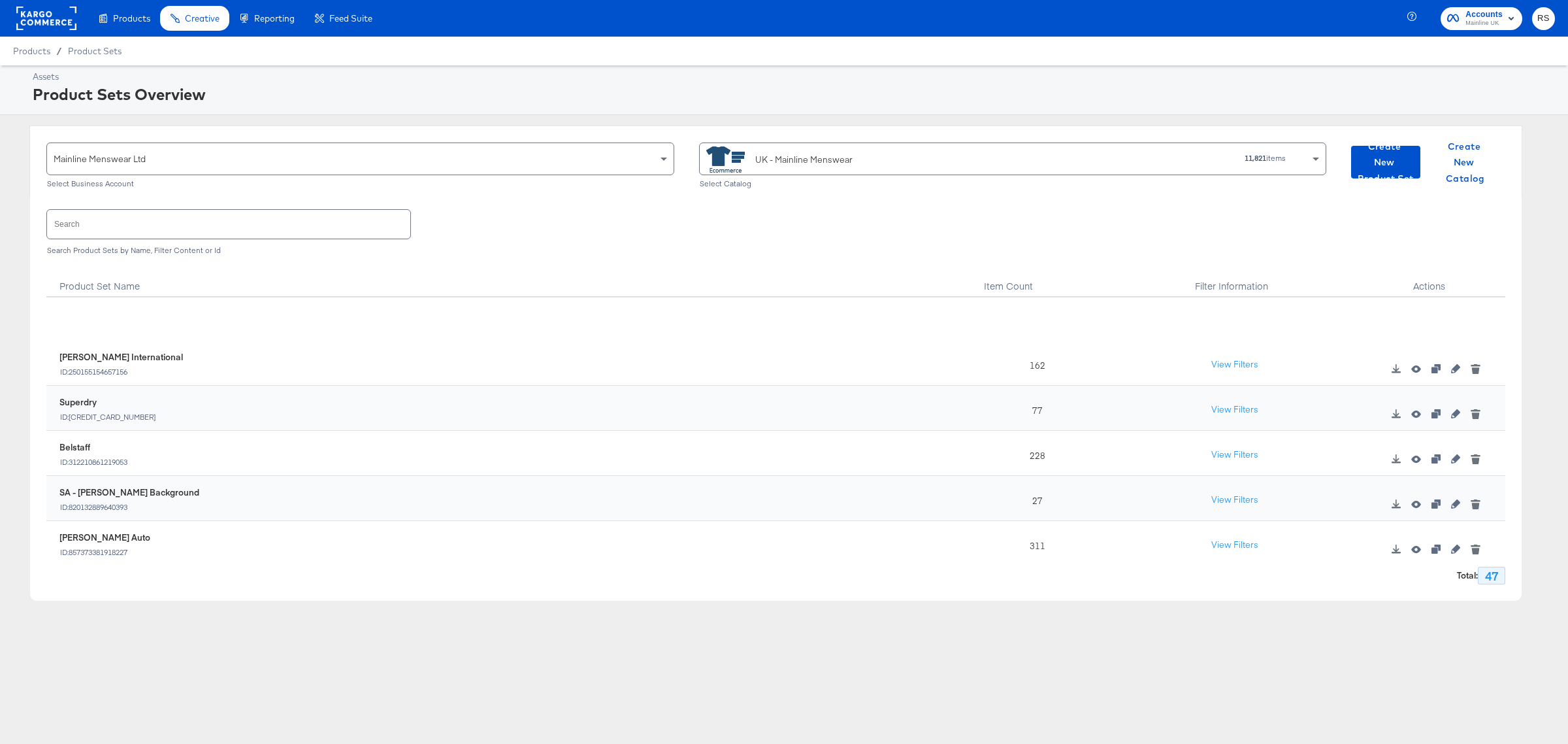
scroll to position [1858, 0]
